Goal: Task Accomplishment & Management: Use online tool/utility

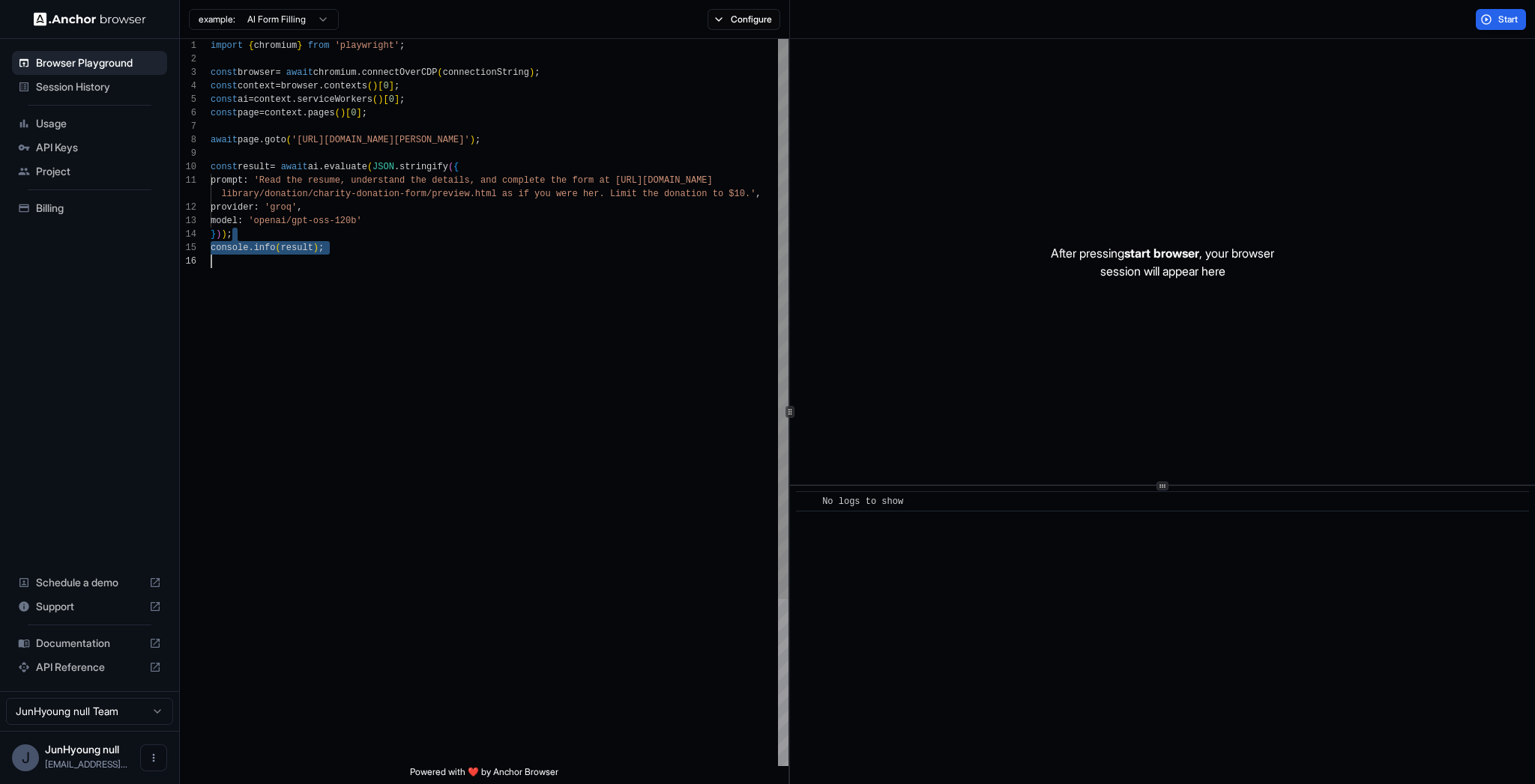
drag, startPoint x: 615, startPoint y: 239, endPoint x: 525, endPoint y: 588, distance: 360.4
click at [525, 588] on div "import { chromium } from 'playwright' ; const browser = await chromium . connec…" at bounding box center [499, 510] width 578 height 943
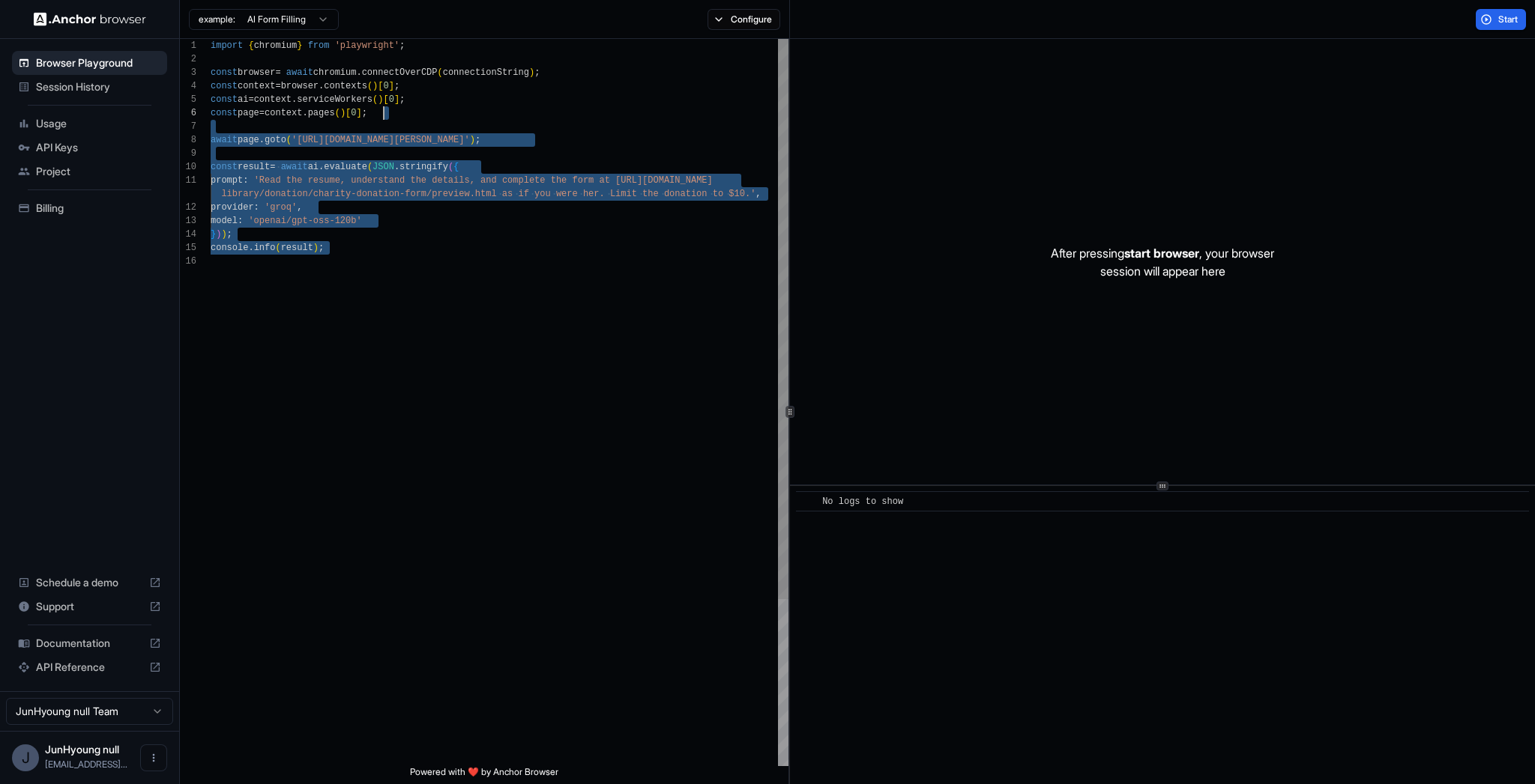
type textarea "**********"
drag, startPoint x: 525, startPoint y: 588, endPoint x: 470, endPoint y: 721, distance: 143.9
click at [470, 714] on div "import { chromium } from 'playwright' ; const browser = await chromium . connec…" at bounding box center [499, 510] width 578 height 943
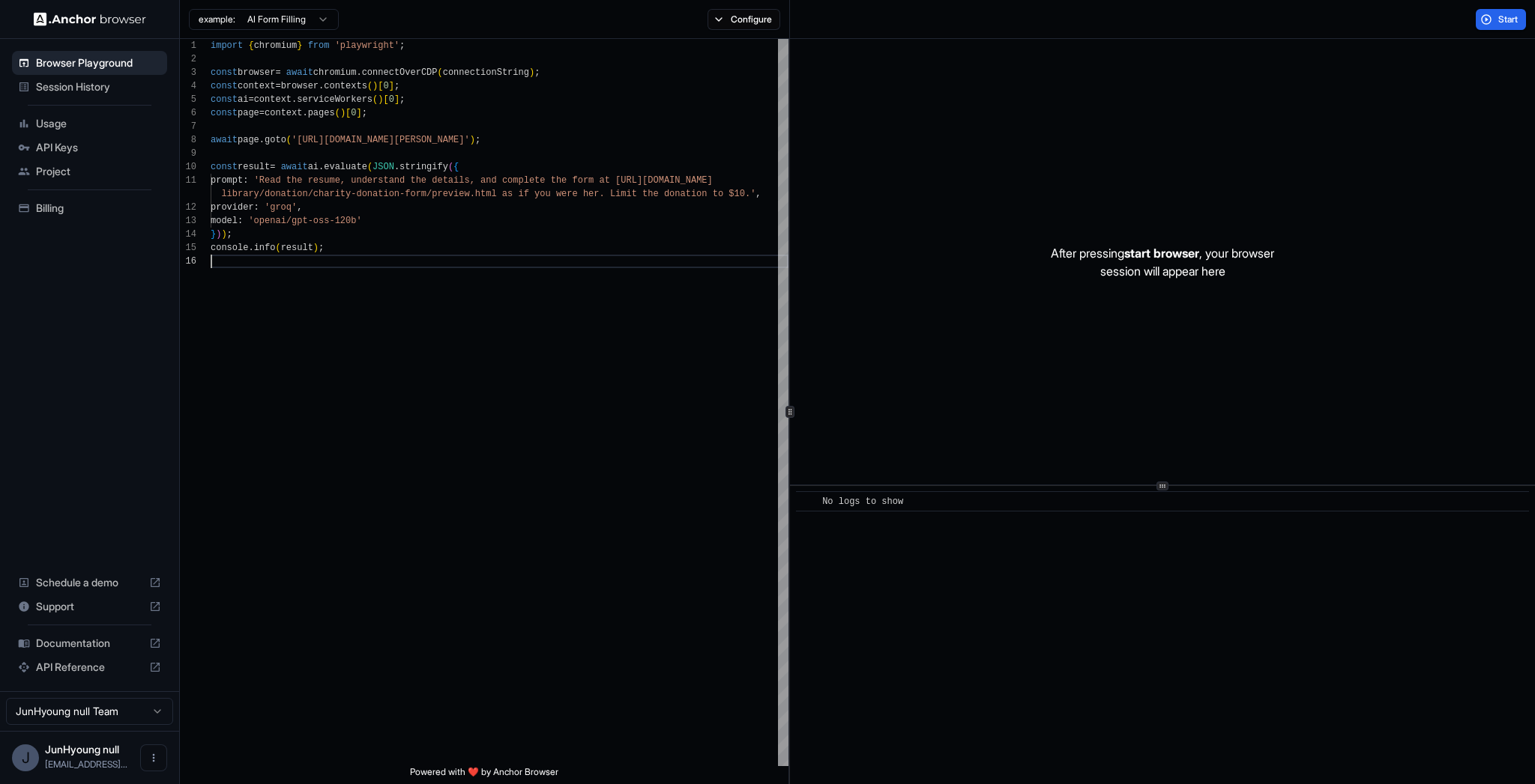
click at [112, 749] on span "JunHyoung null" at bounding box center [81, 749] width 74 height 13
click at [116, 709] on html "Browser Playground Session History Usage API Keys Project Billing Schedule a de…" at bounding box center [768, 392] width 1535 height 784
click at [151, 753] on html "Browser Playground Session History Usage API Keys Project Billing Schedule a de…" at bounding box center [768, 392] width 1535 height 784
click at [154, 754] on icon "Open menu" at bounding box center [153, 758] width 12 height 12
click at [78, 229] on div at bounding box center [768, 392] width 1535 height 784
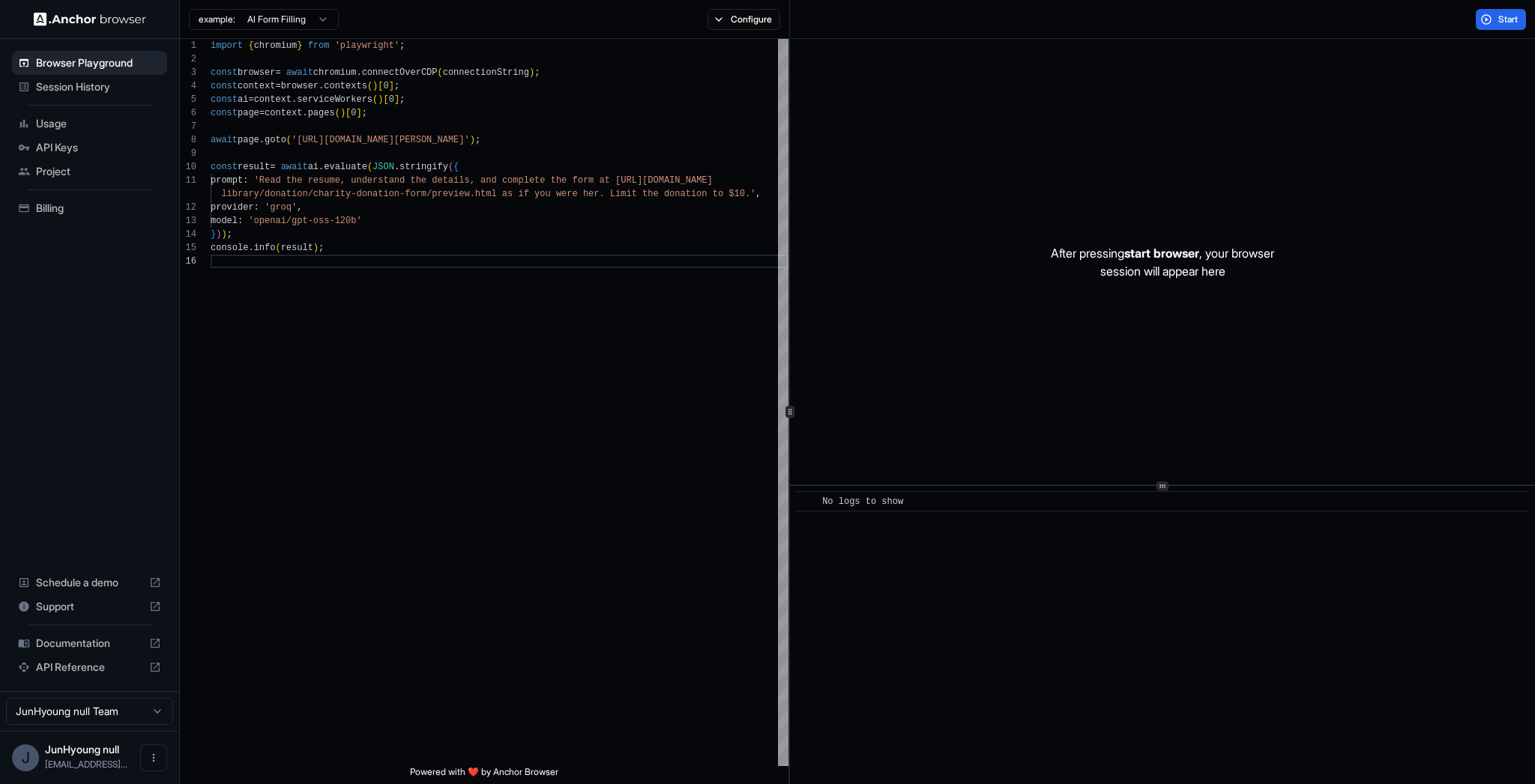
click at [74, 221] on ul "Browser Playground Session History Usage API Keys Project Billing" at bounding box center [89, 135] width 167 height 181
click at [70, 207] on span "Billing" at bounding box center [98, 208] width 125 height 15
